Goal: Book appointment/travel/reservation

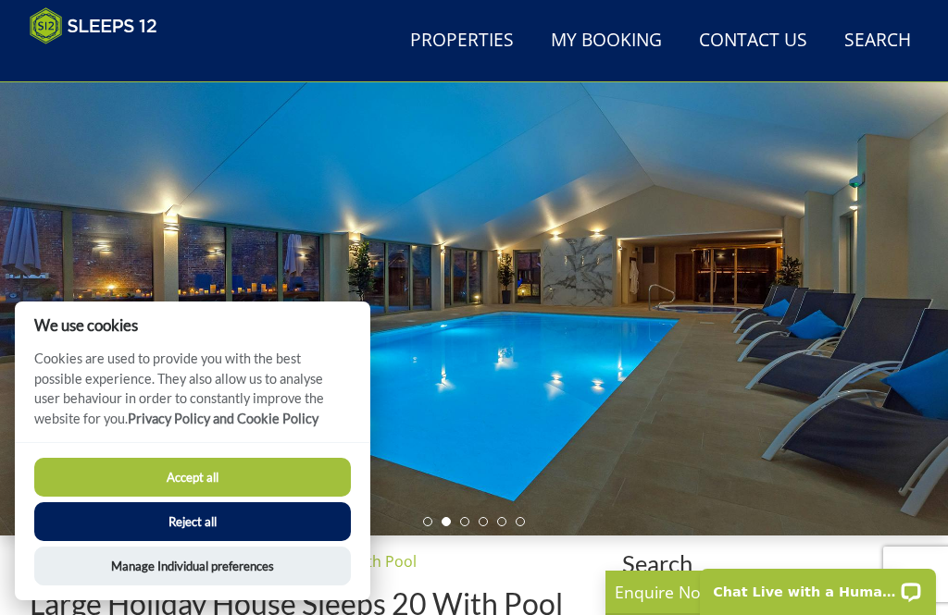
click at [186, 497] on button "Accept all" at bounding box center [192, 477] width 316 height 39
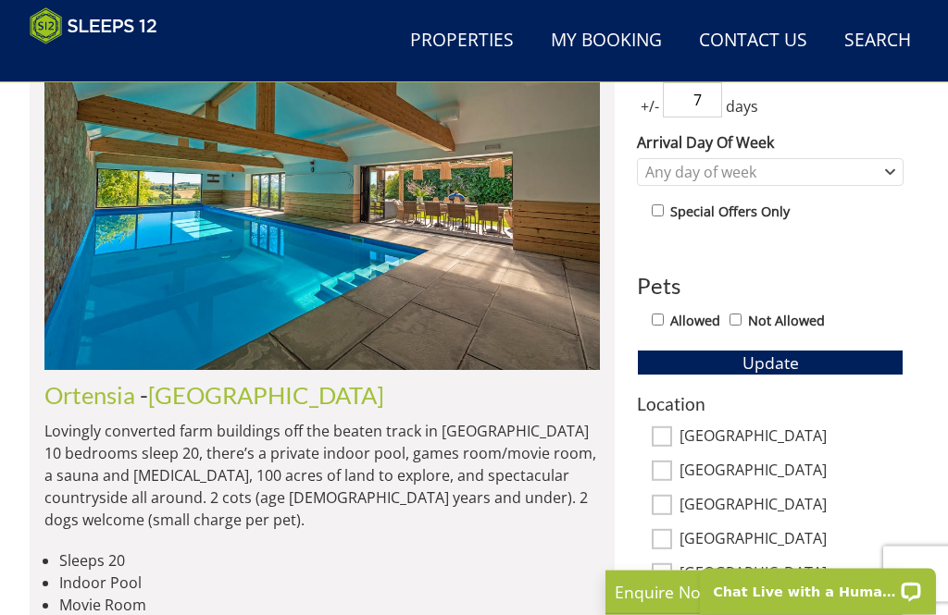
scroll to position [734, 0]
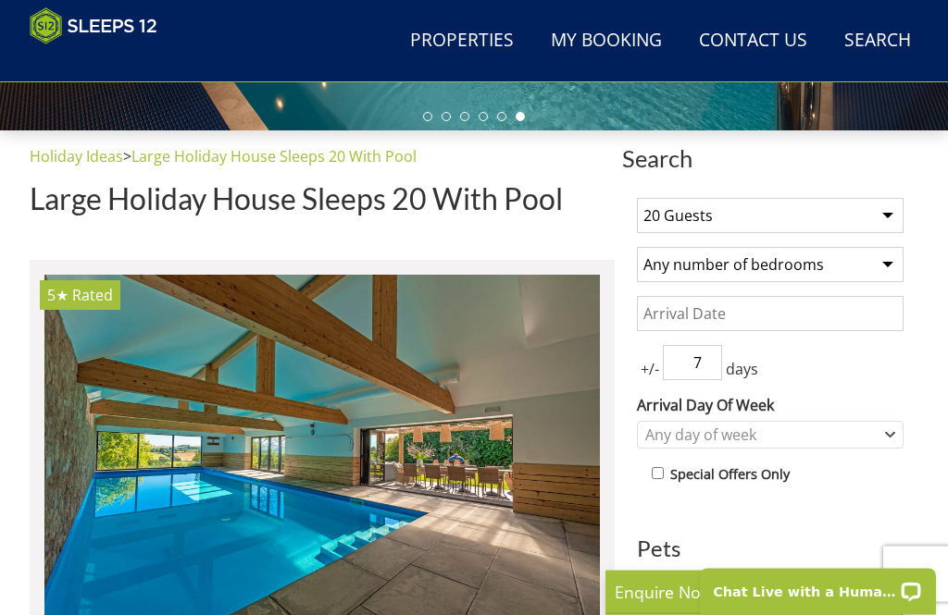
click at [883, 228] on select "1 Guest 2 Guests 3 Guests 4 Guests 5 Guests 6 Guests 7 Guests 8 Guests 9 Guests…" at bounding box center [770, 216] width 266 height 35
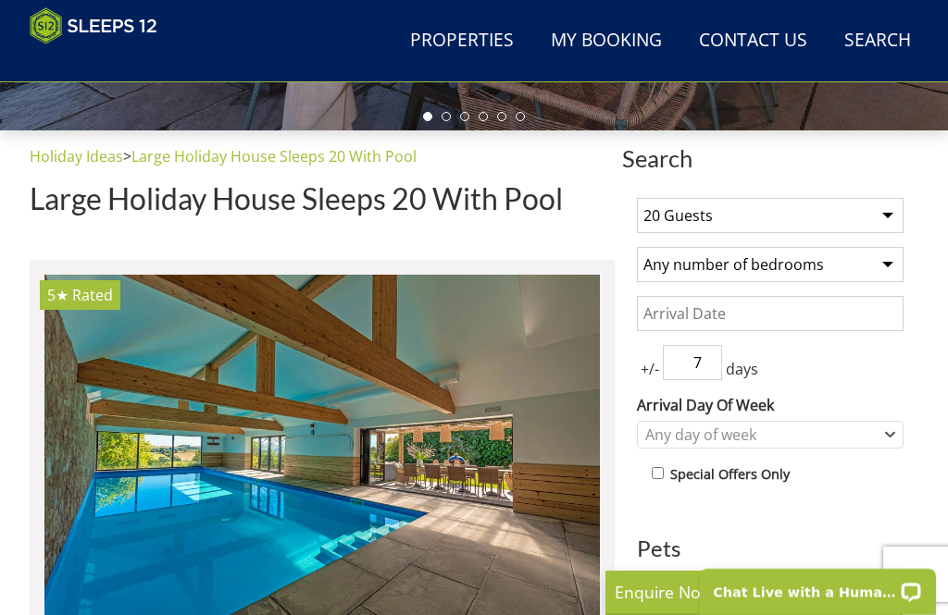
select select "18"
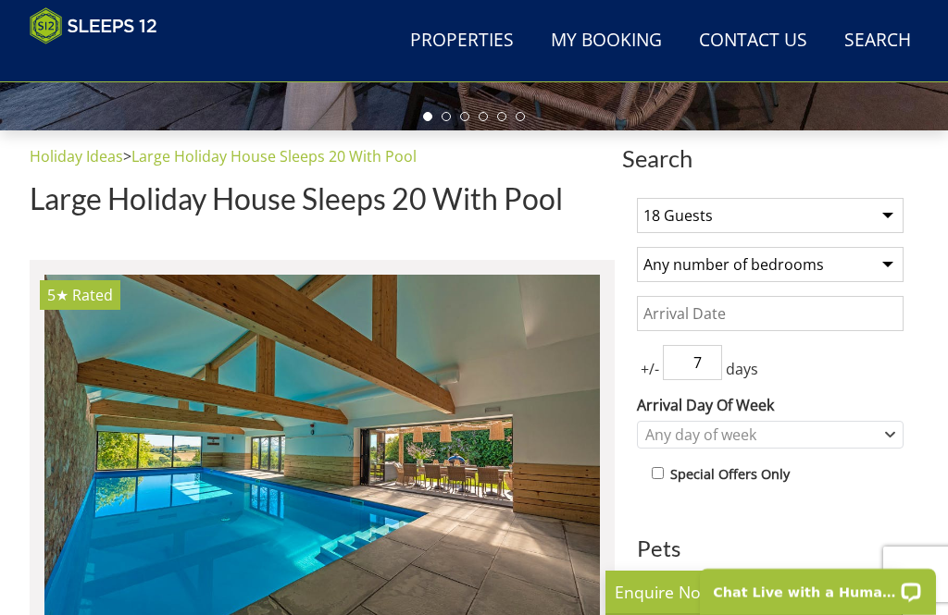
click at [884, 266] on select "Any number of bedrooms 4 Bedrooms 5 Bedrooms 6 Bedrooms 7 Bedrooms 8 Bedrooms 9…" at bounding box center [770, 264] width 266 height 35
select select "10"
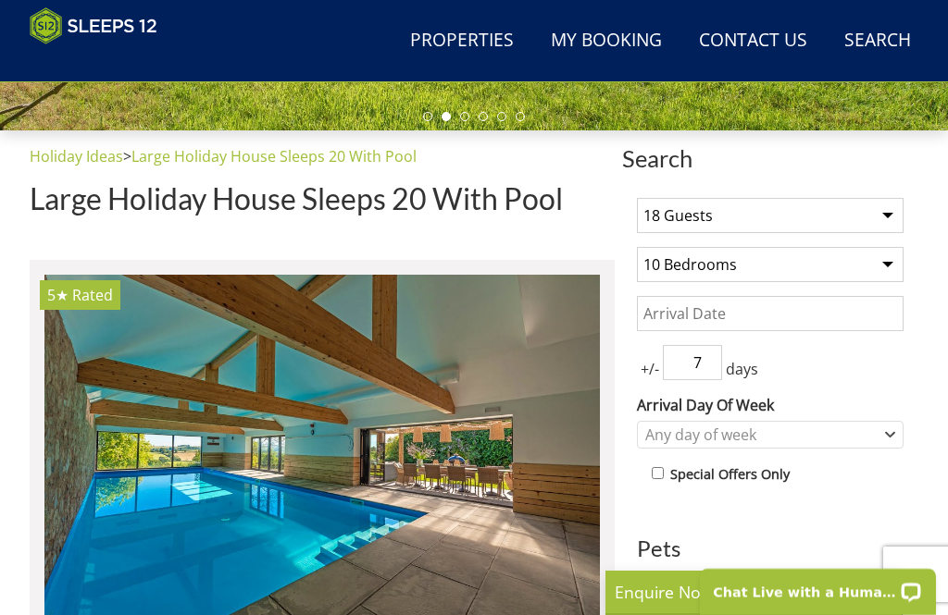
click at [786, 314] on input "Date" at bounding box center [770, 313] width 266 height 35
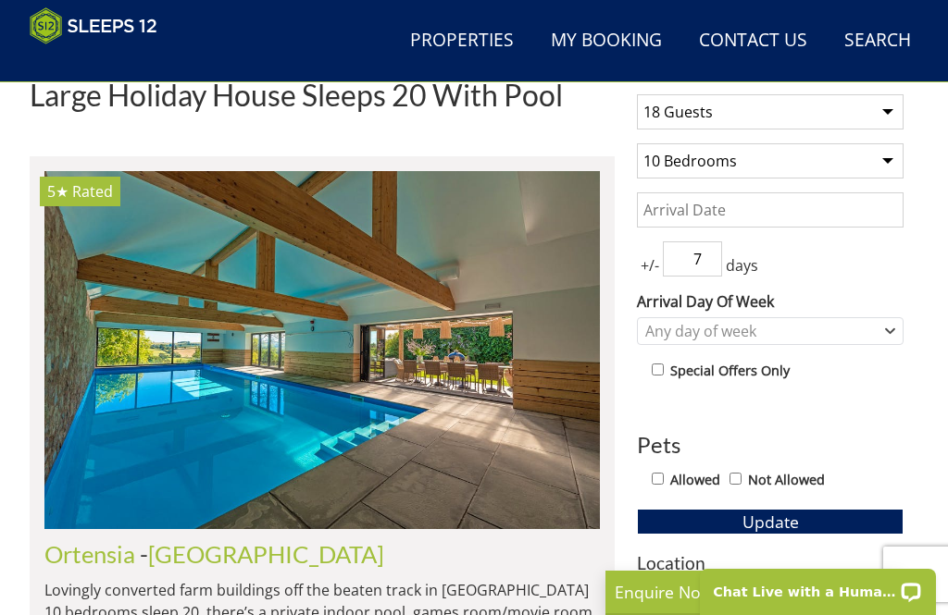
scroll to position [644, 0]
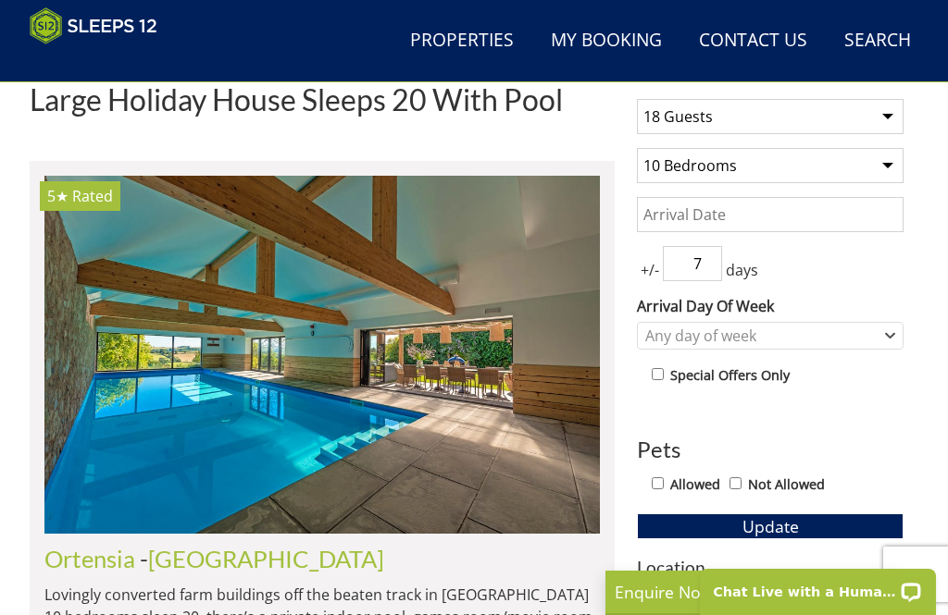
click at [763, 208] on input "Date" at bounding box center [770, 214] width 266 height 35
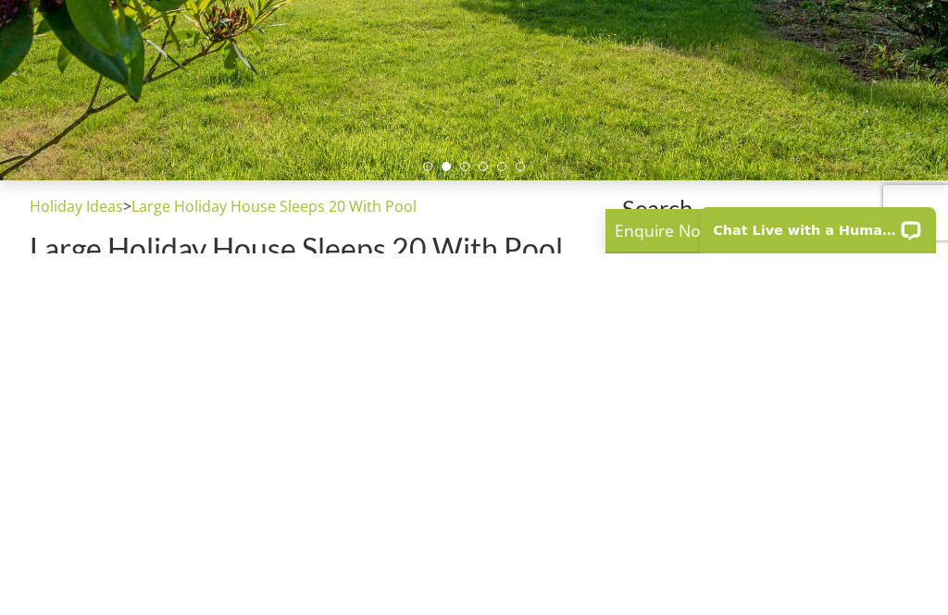
scroll to position [112, 0]
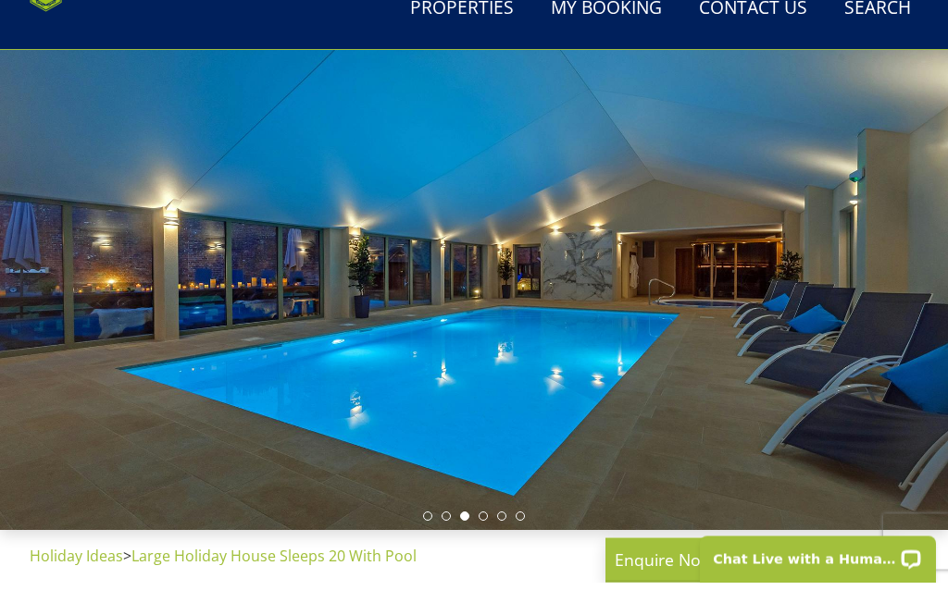
click at [179, 153] on div at bounding box center [474, 298] width 948 height 530
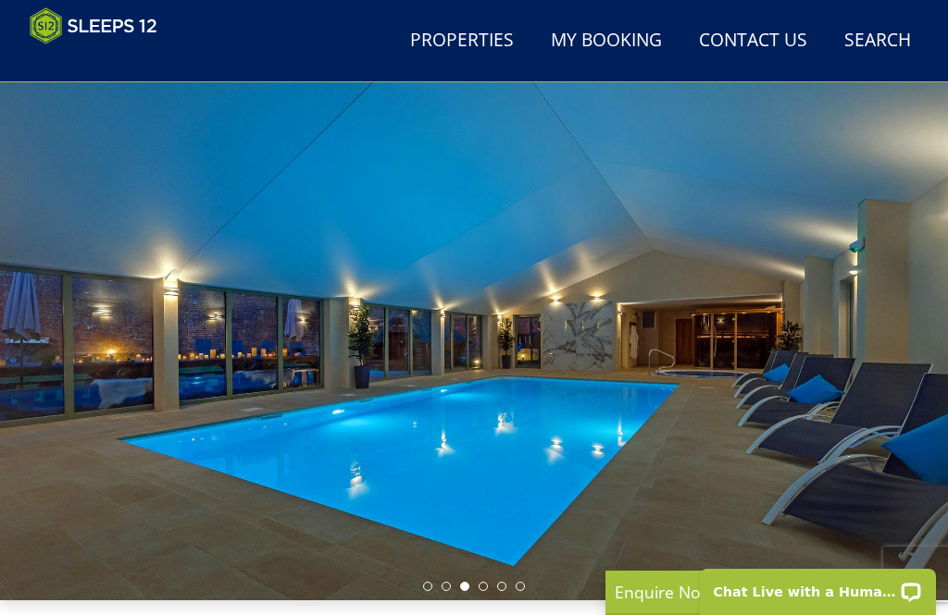
scroll to position [0, 0]
